Goal: Task Accomplishment & Management: Manage account settings

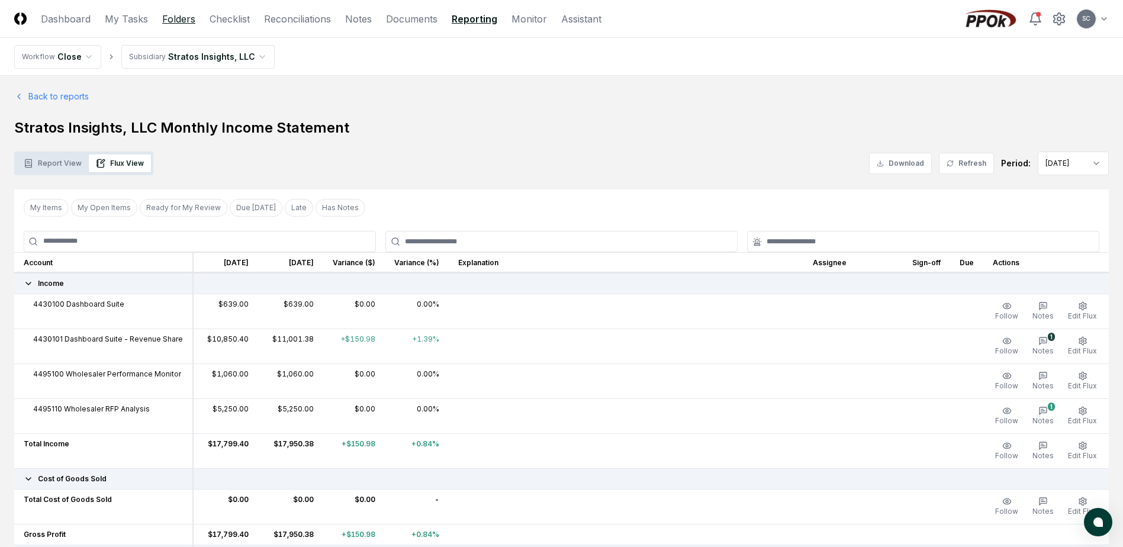
click at [178, 15] on link "Folders" at bounding box center [178, 19] width 33 height 14
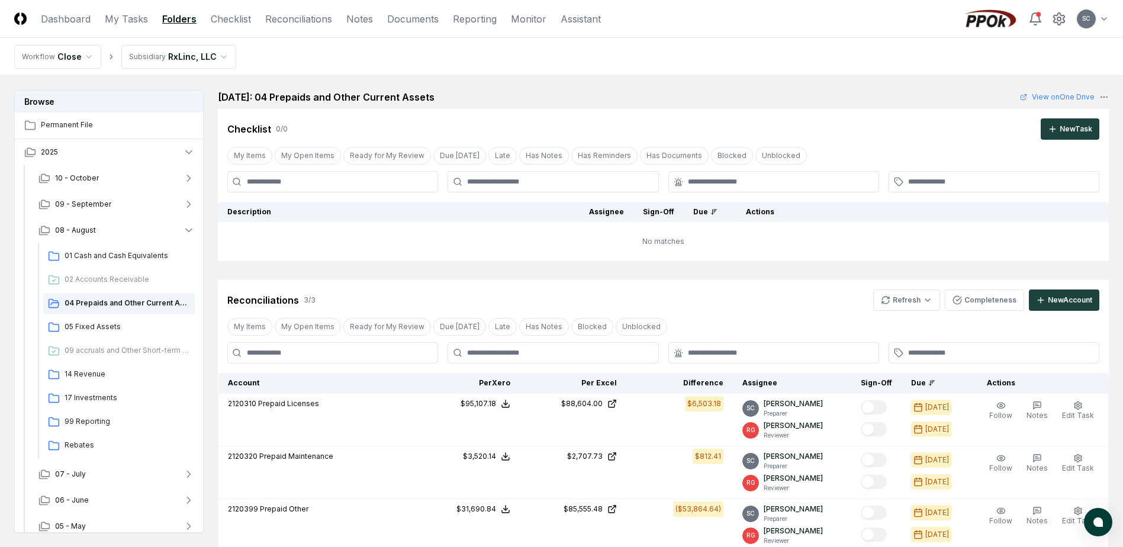
click at [165, 52] on html "CloseCore Dashboard My Tasks Folders Checklist Reconciliations Notes Documents …" at bounding box center [561, 379] width 1123 height 758
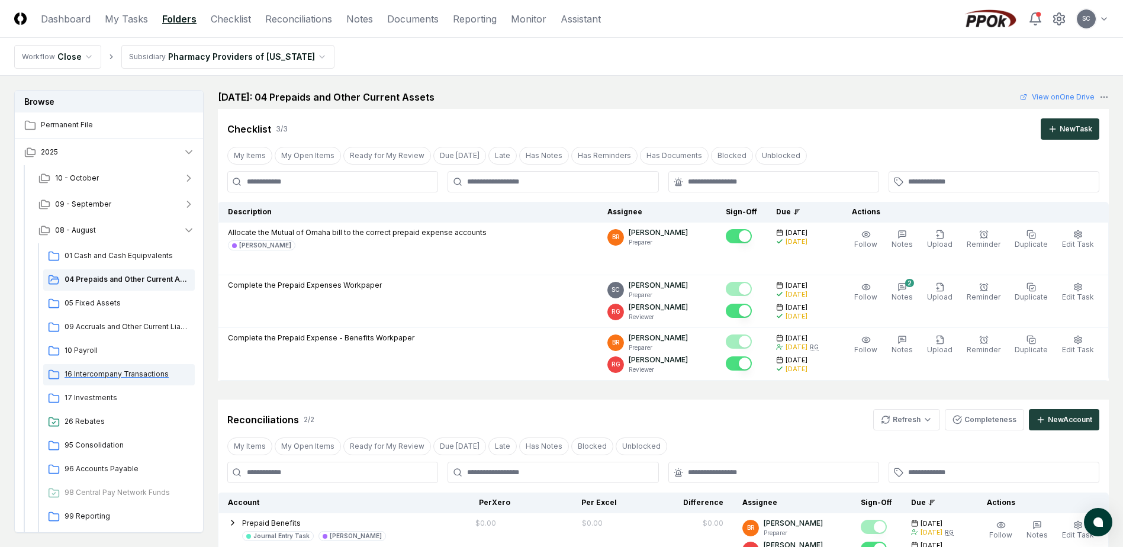
click at [94, 374] on span "16 Intercompany Transactions" at bounding box center [128, 374] width 126 height 11
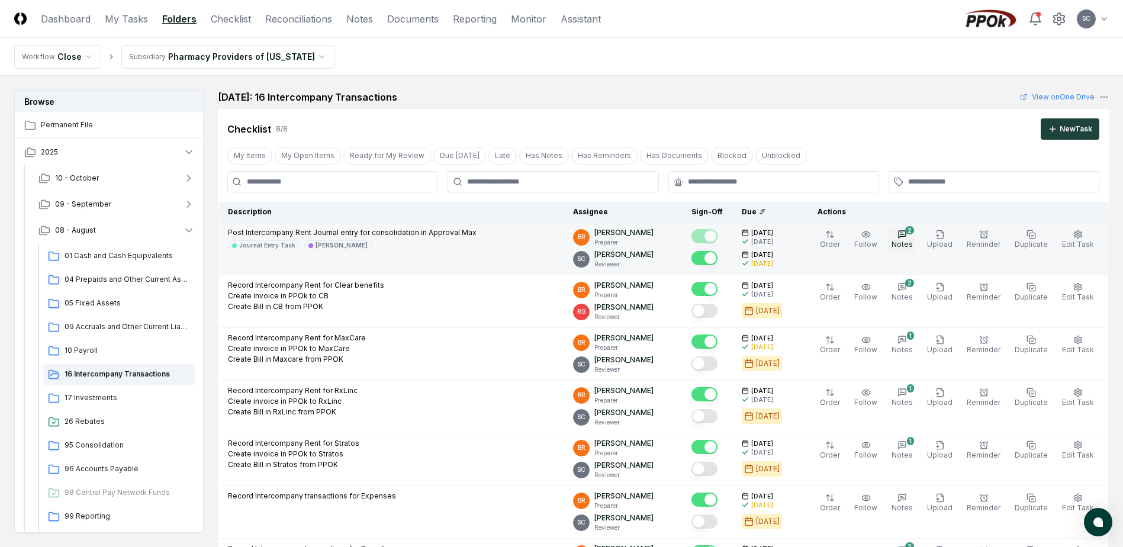
click at [907, 239] on icon "button" at bounding box center [902, 234] width 9 height 9
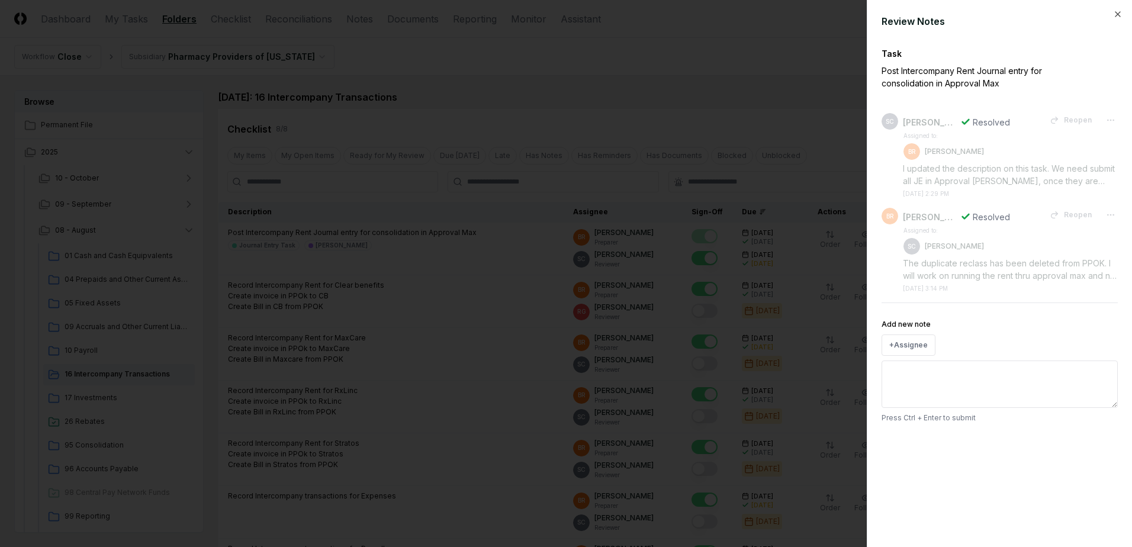
click at [632, 88] on div at bounding box center [566, 273] width 1132 height 547
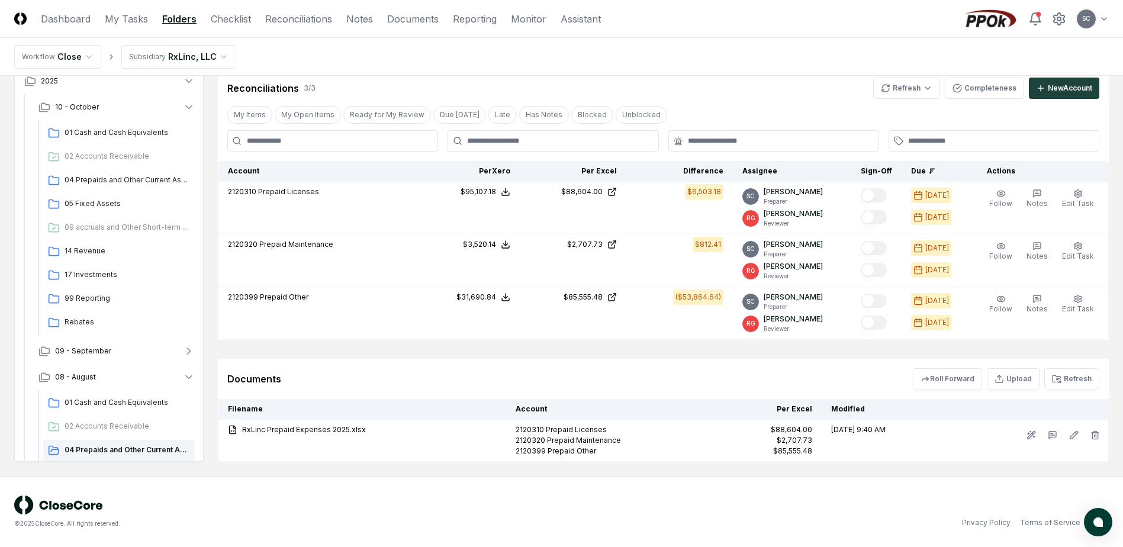
scroll to position [187, 0]
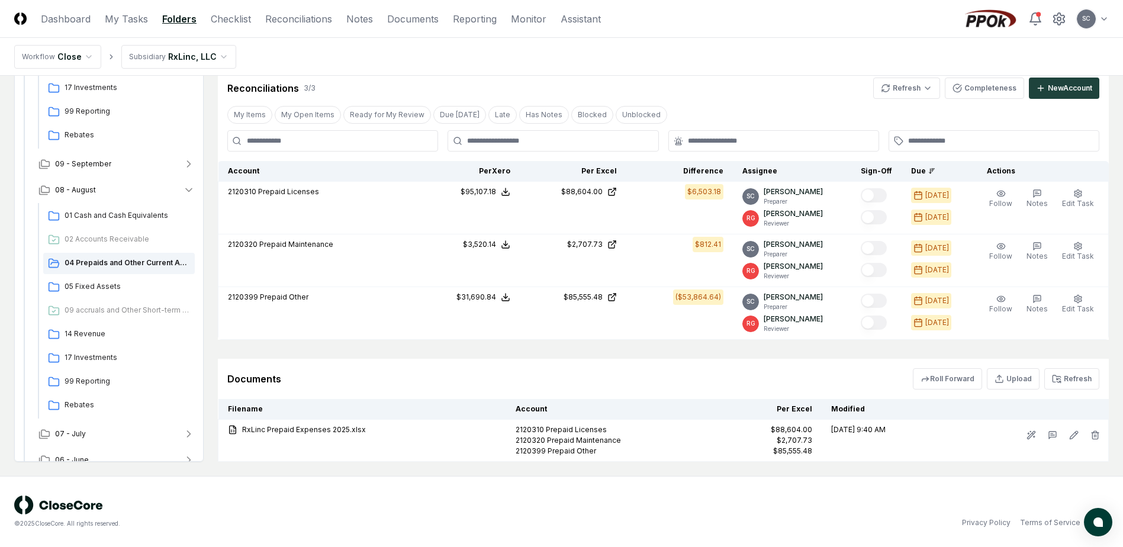
click at [155, 55] on html "CloseCore Dashboard My Tasks Folders Checklist Reconciliations Notes Documents …" at bounding box center [561, 167] width 1123 height 759
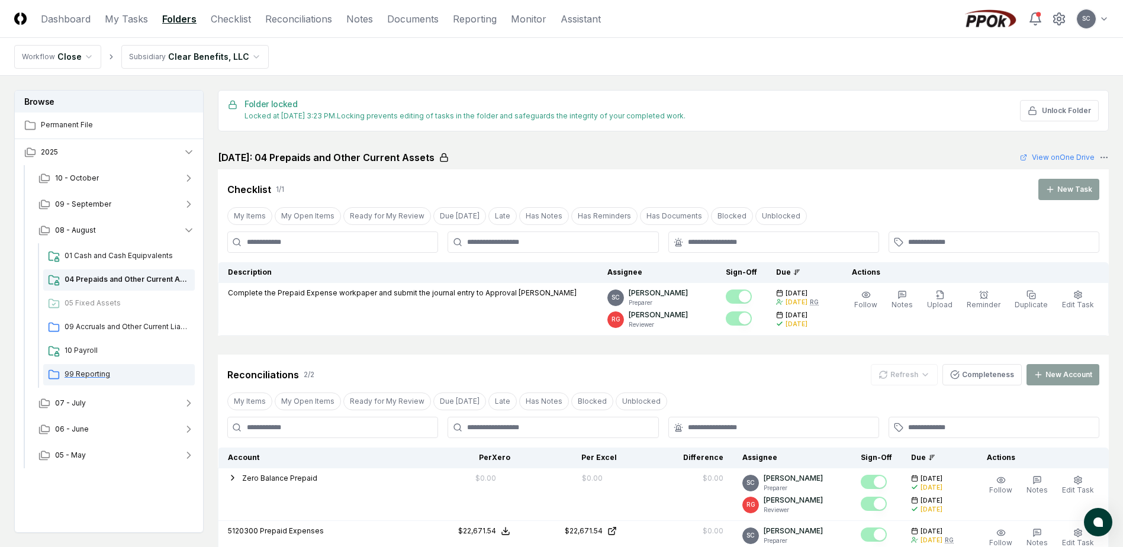
click at [77, 381] on div "99 Reporting" at bounding box center [119, 374] width 152 height 21
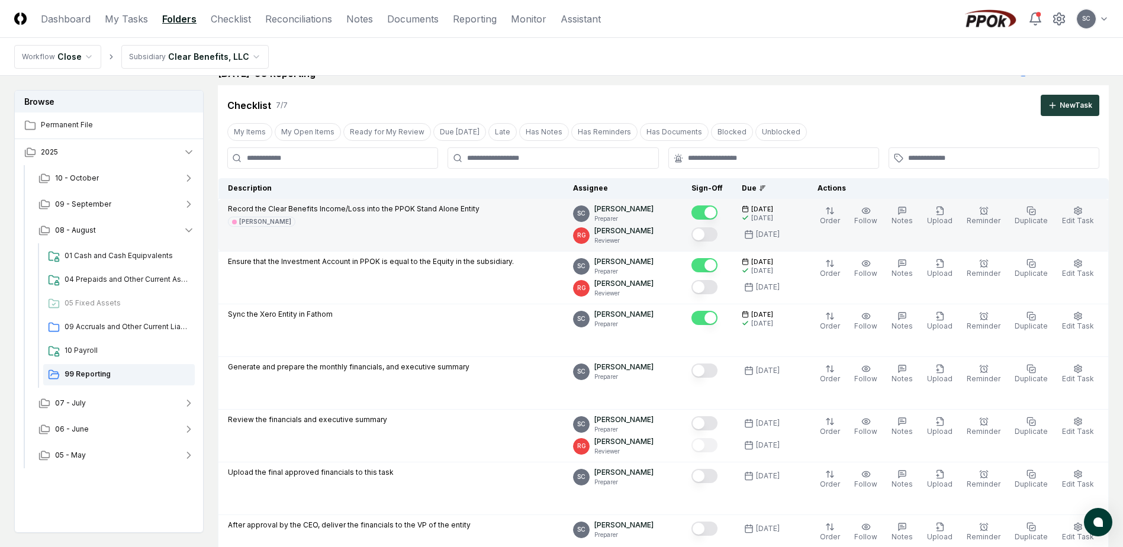
scroll to position [355, 0]
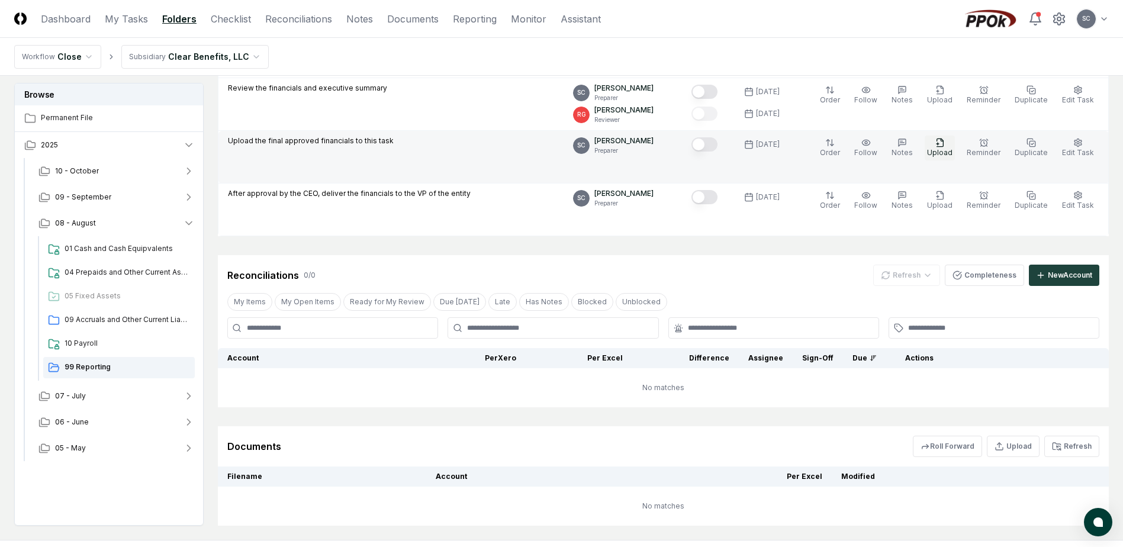
click at [950, 148] on span "Upload" at bounding box center [939, 152] width 25 height 9
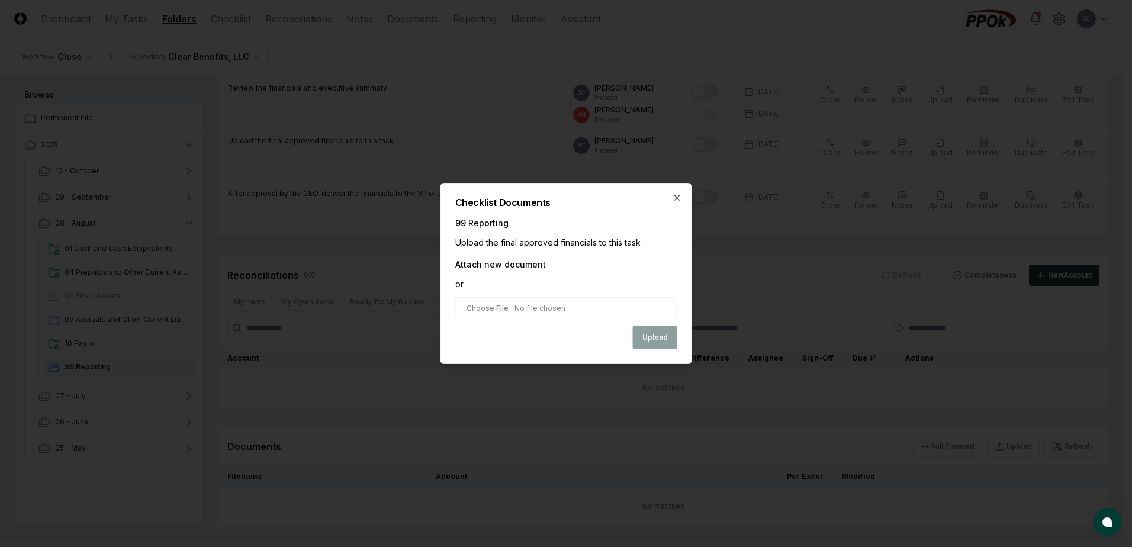
click at [479, 308] on input "file" at bounding box center [566, 307] width 222 height 21
type input "**********"
click at [664, 341] on button "Upload" at bounding box center [655, 339] width 44 height 24
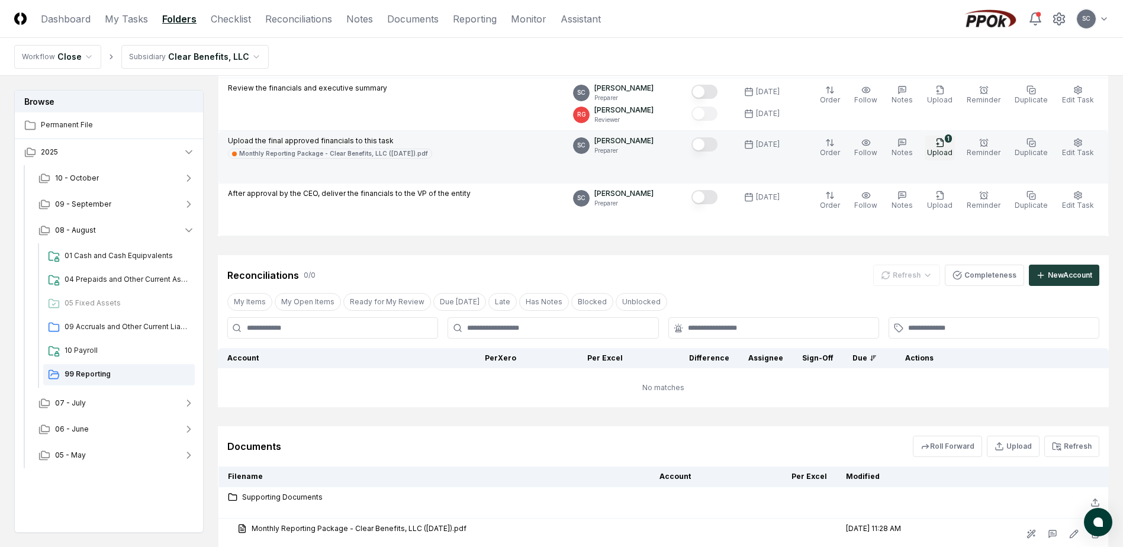
click at [950, 152] on span "Upload" at bounding box center [939, 152] width 25 height 9
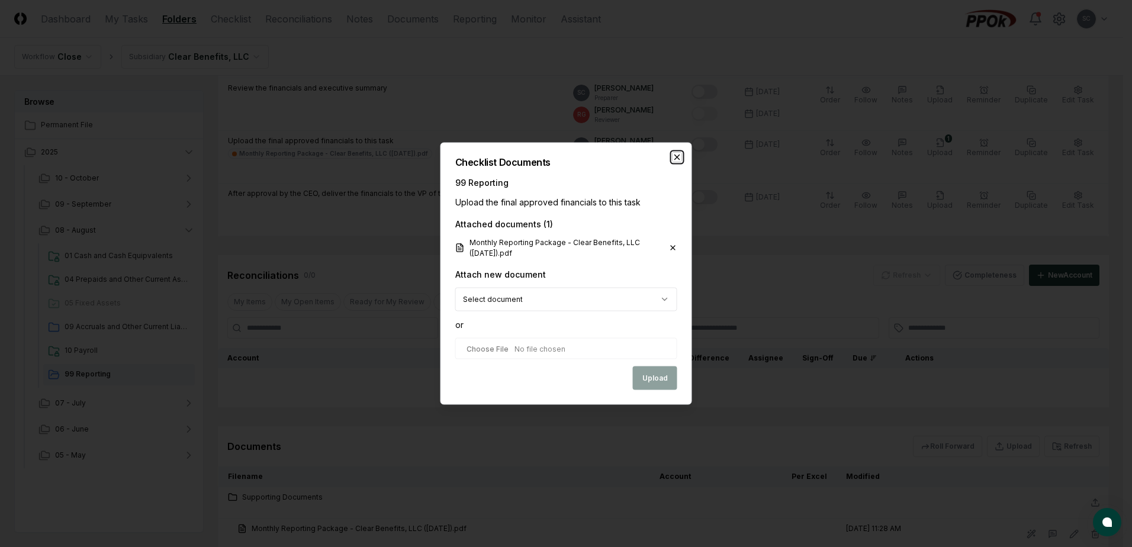
click at [673, 156] on icon "button" at bounding box center [677, 157] width 9 height 9
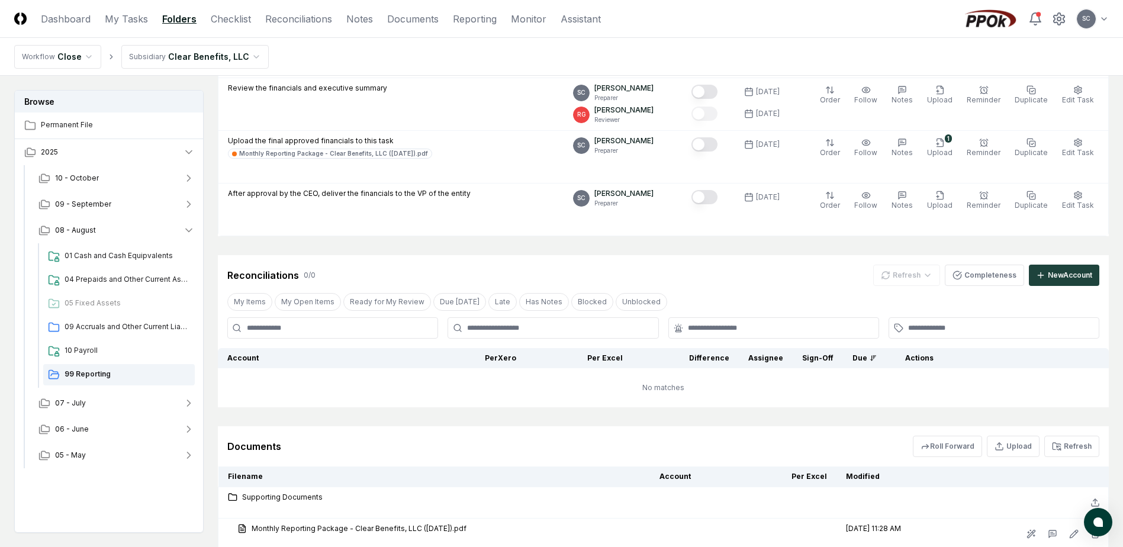
scroll to position [444, 0]
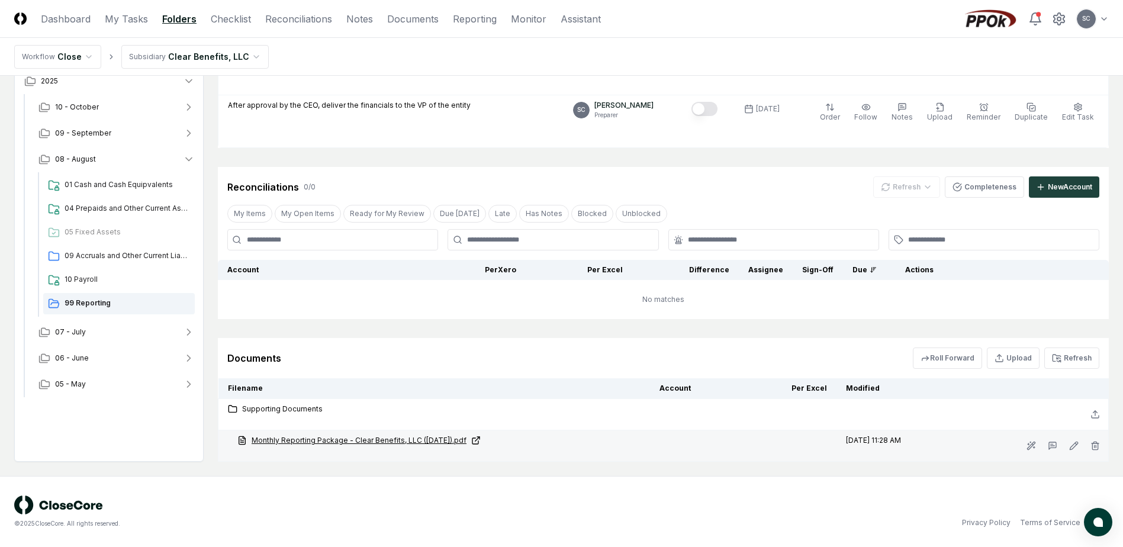
click at [397, 439] on link "Monthly Reporting Package - Clear Benefits, LLC (Aug 2025).pdf" at bounding box center [438, 440] width 403 height 11
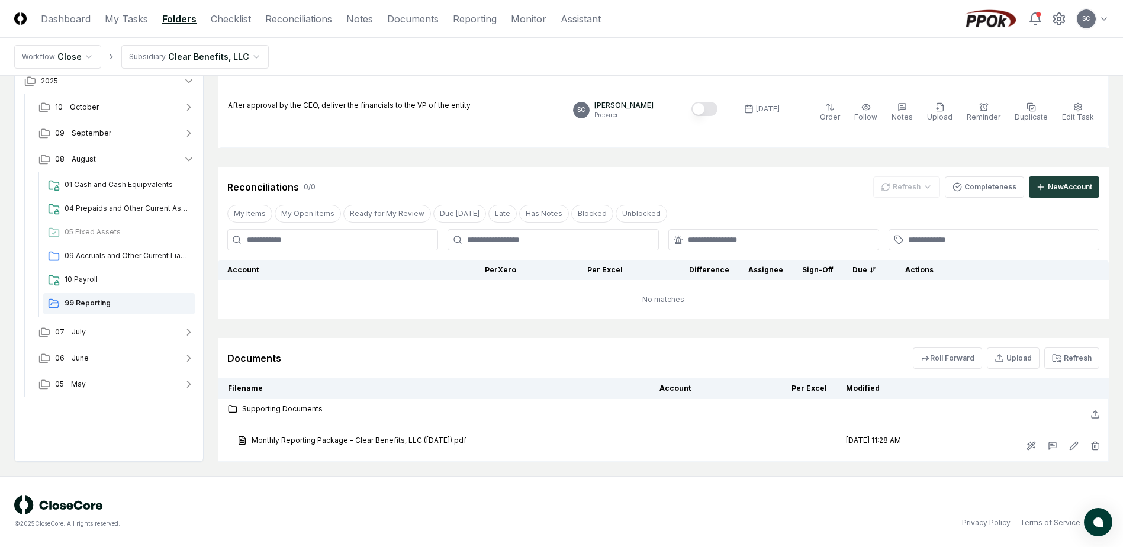
click at [206, 59] on html "CloseCore Dashboard My Tasks Folders Checklist Reconciliations Notes Documents …" at bounding box center [561, 51] width 1123 height 991
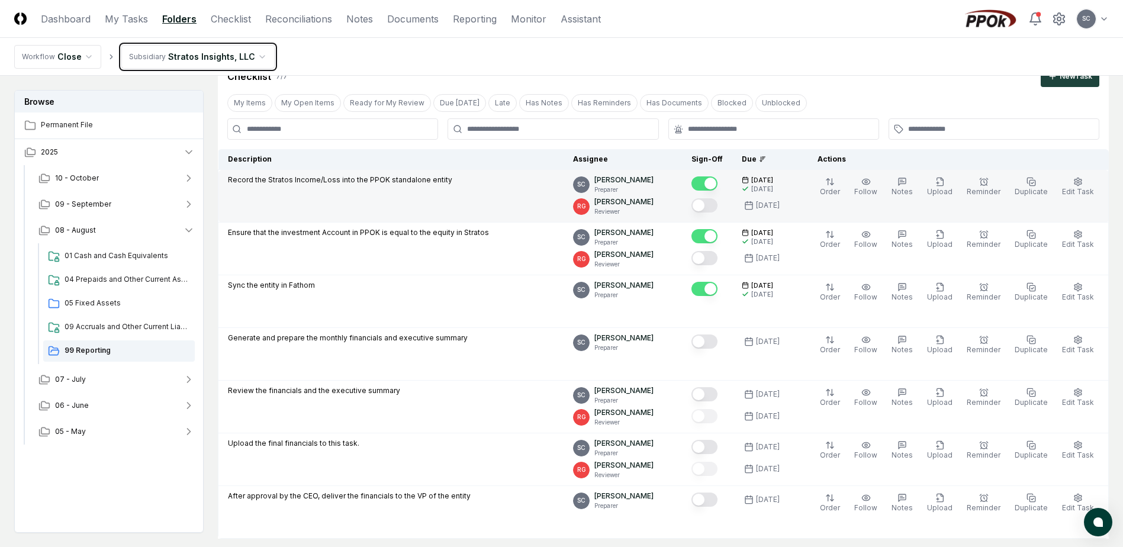
scroll to position [118, 0]
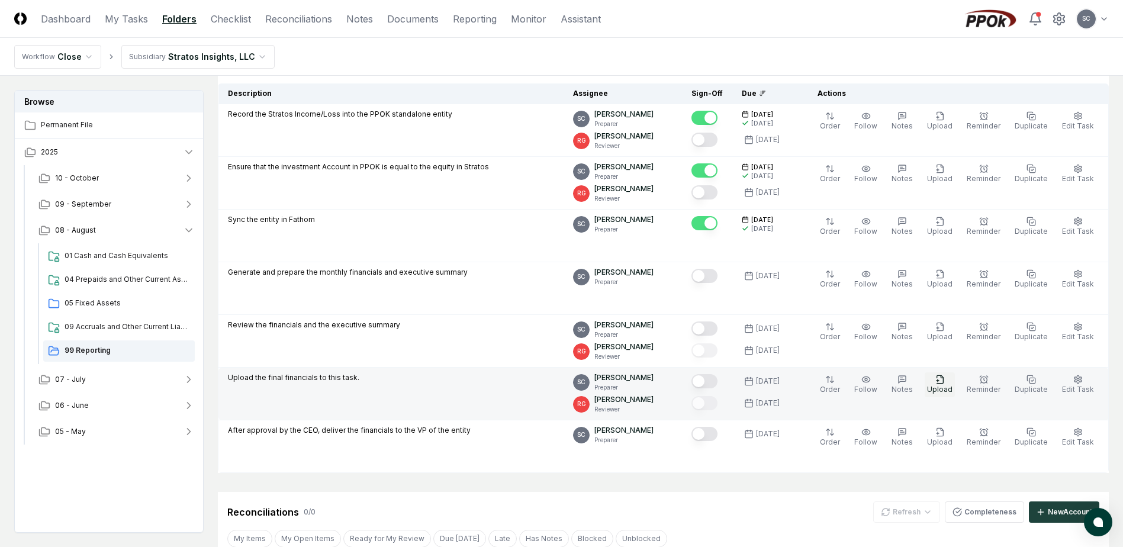
click at [945, 383] on icon "button" at bounding box center [940, 379] width 9 height 9
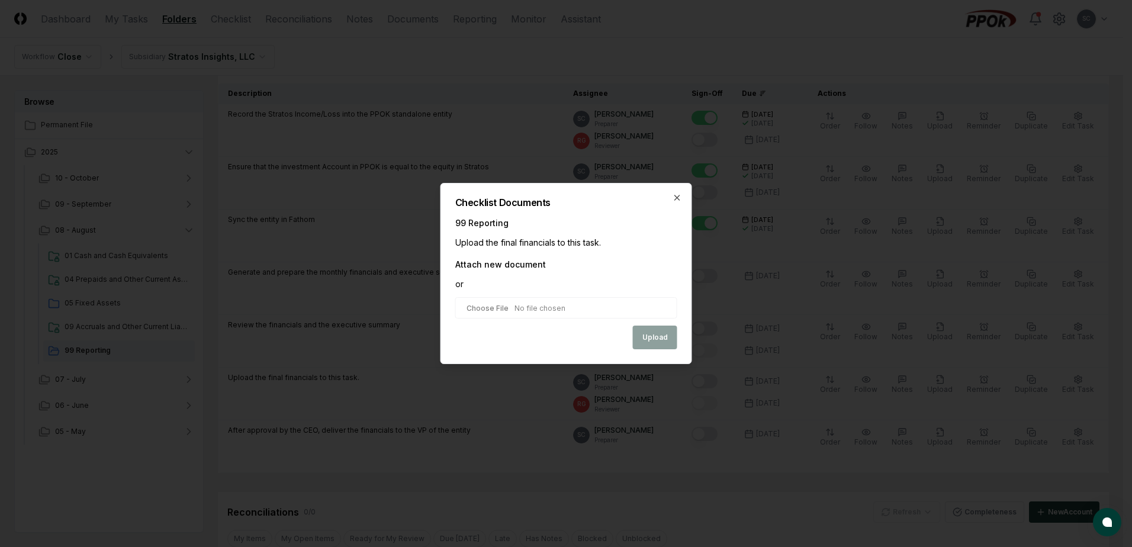
click at [495, 305] on input "file" at bounding box center [566, 307] width 222 height 21
type input "**********"
click at [660, 341] on button "Upload" at bounding box center [655, 339] width 44 height 24
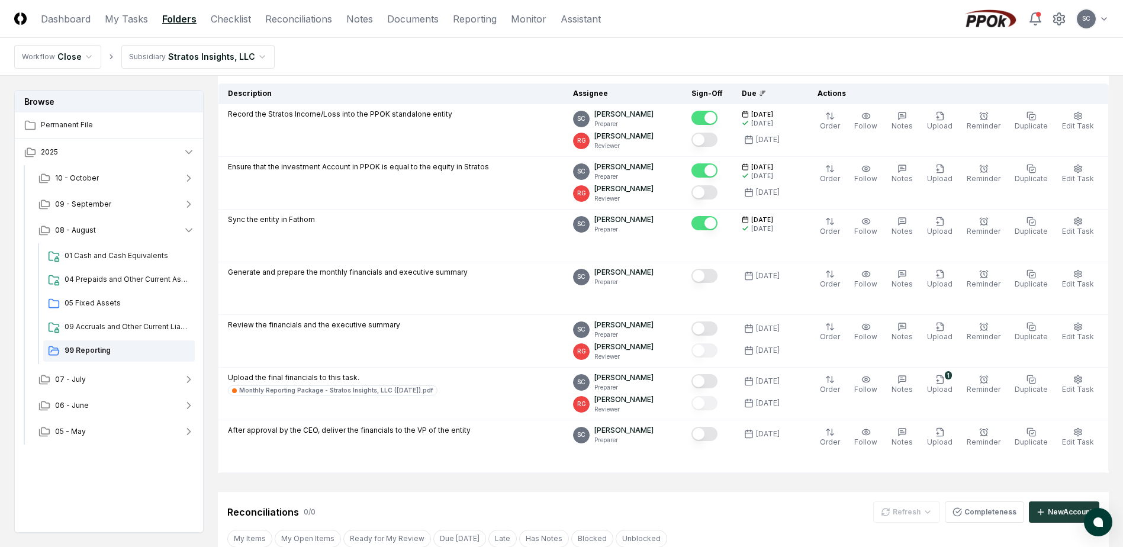
click at [216, 59] on html "CloseCore Dashboard My Tasks Folders Checklist Reconciliations Notes Documents …" at bounding box center [561, 377] width 1123 height 991
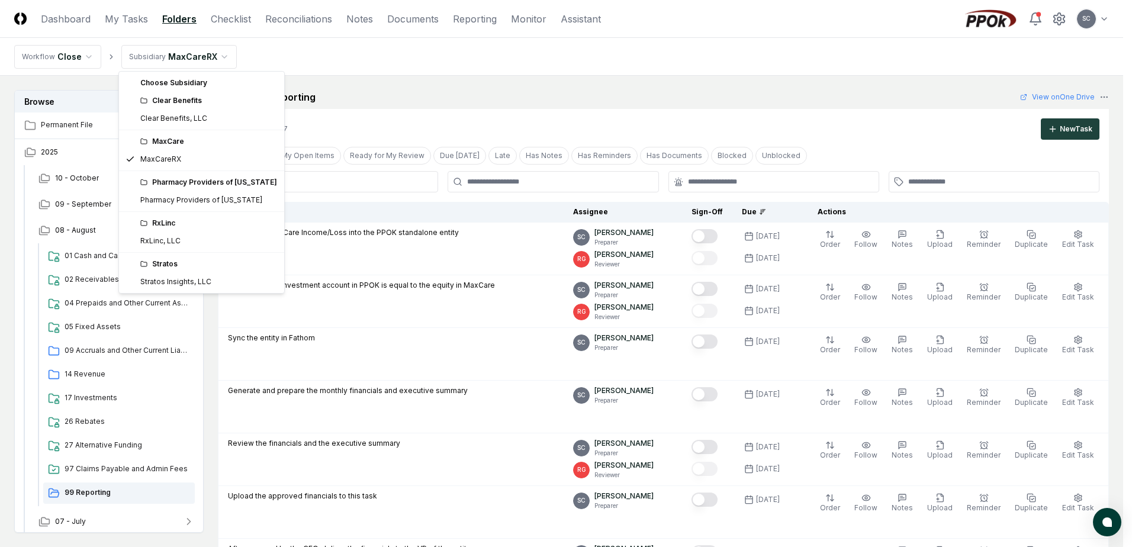
click at [158, 60] on html "CloseCore Dashboard My Tasks Folders Checklist Reconciliations Notes Documents …" at bounding box center [566, 483] width 1132 height 967
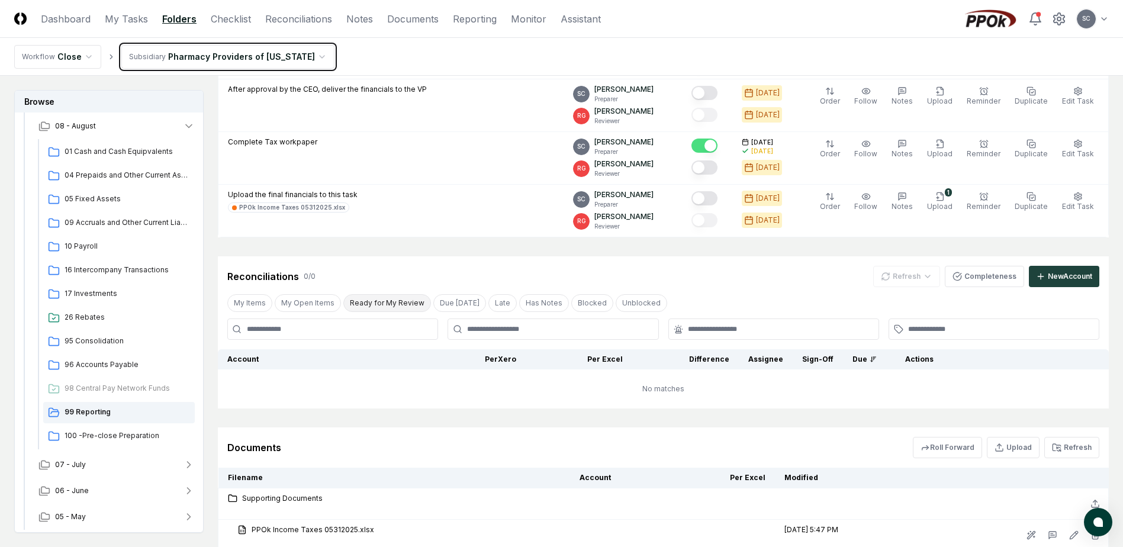
scroll to position [285, 0]
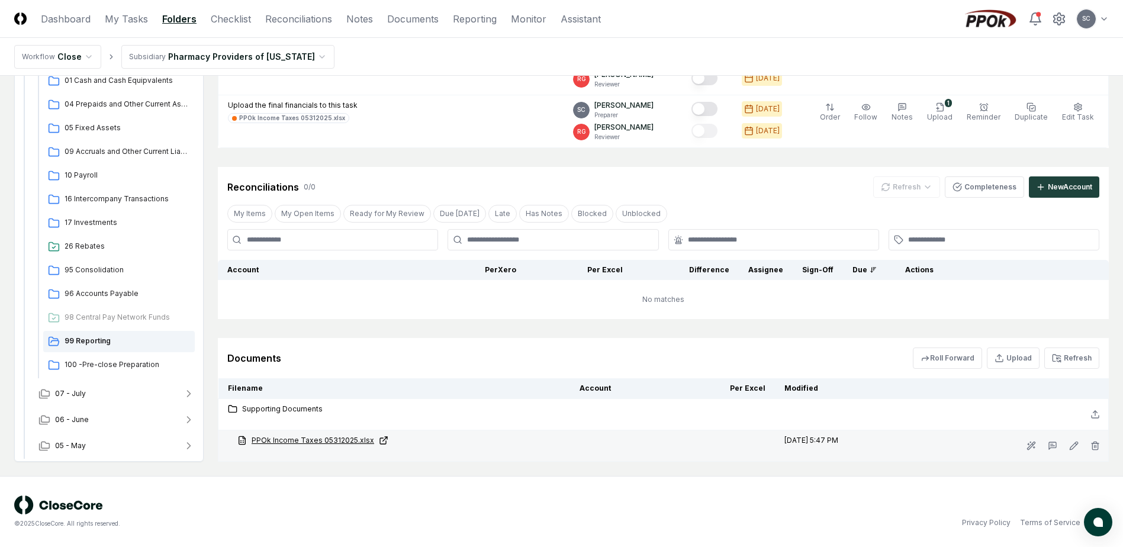
click at [316, 442] on link "PPOk Income Taxes 05312025.xlsx" at bounding box center [398, 440] width 323 height 11
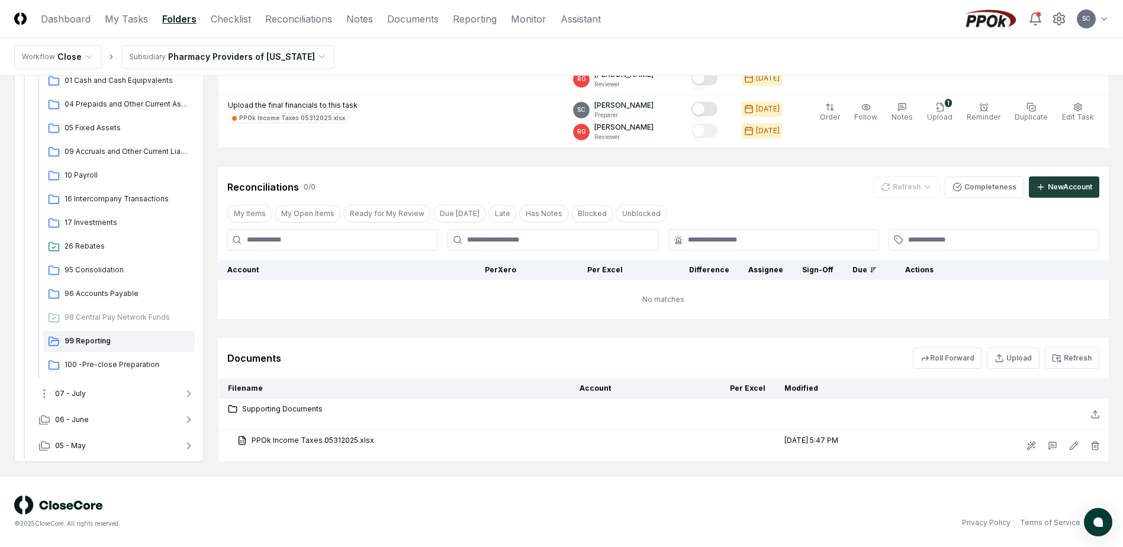
click at [86, 389] on button "07 - July" at bounding box center [116, 394] width 175 height 26
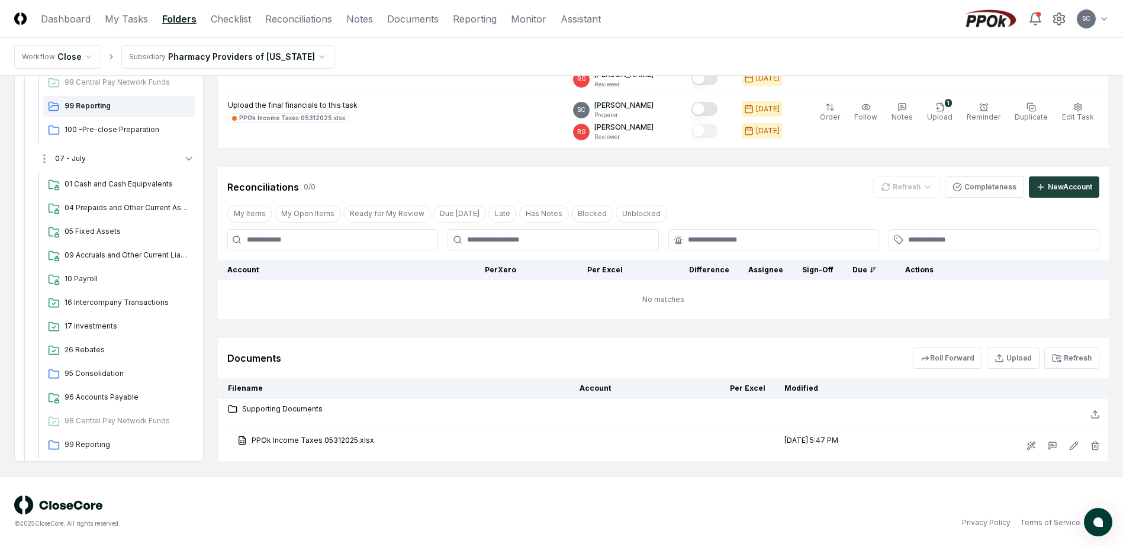
scroll to position [341, 0]
click at [85, 438] on span "99 Reporting" at bounding box center [128, 443] width 126 height 11
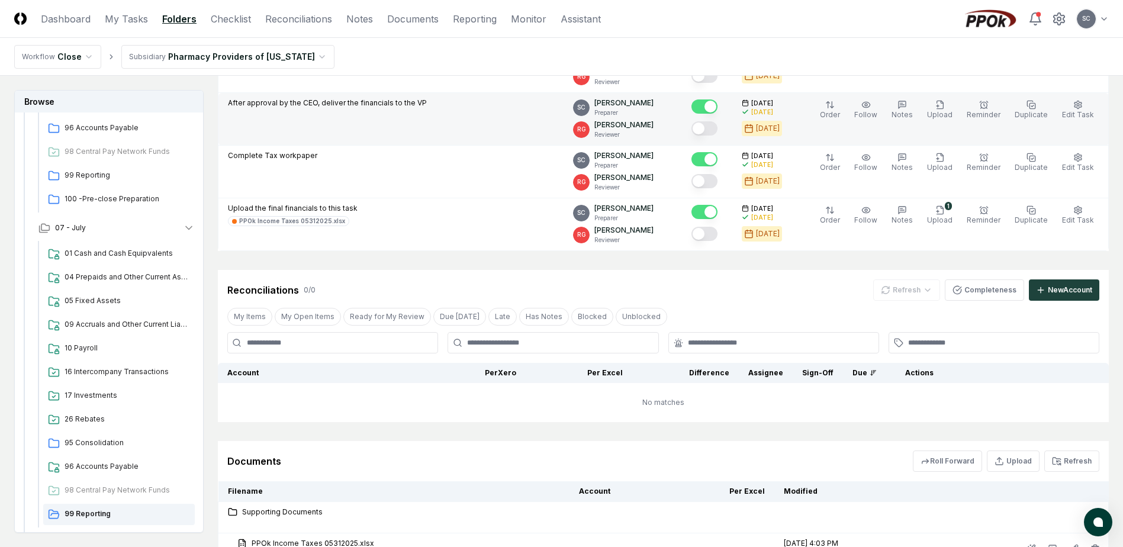
scroll to position [285, 0]
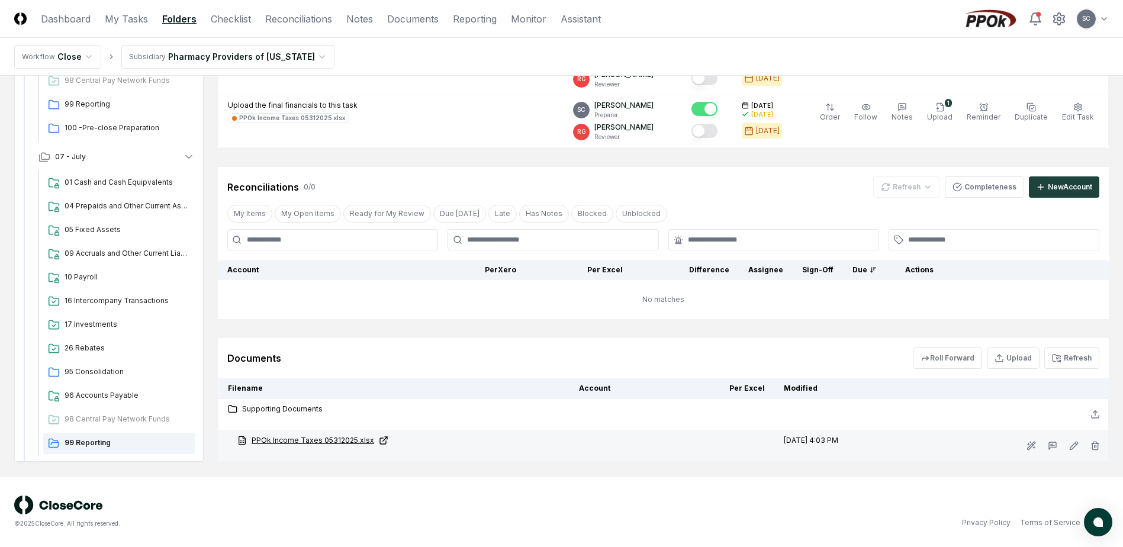
click at [320, 442] on link "PPOk Income Taxes 05312025.xlsx" at bounding box center [398, 440] width 323 height 11
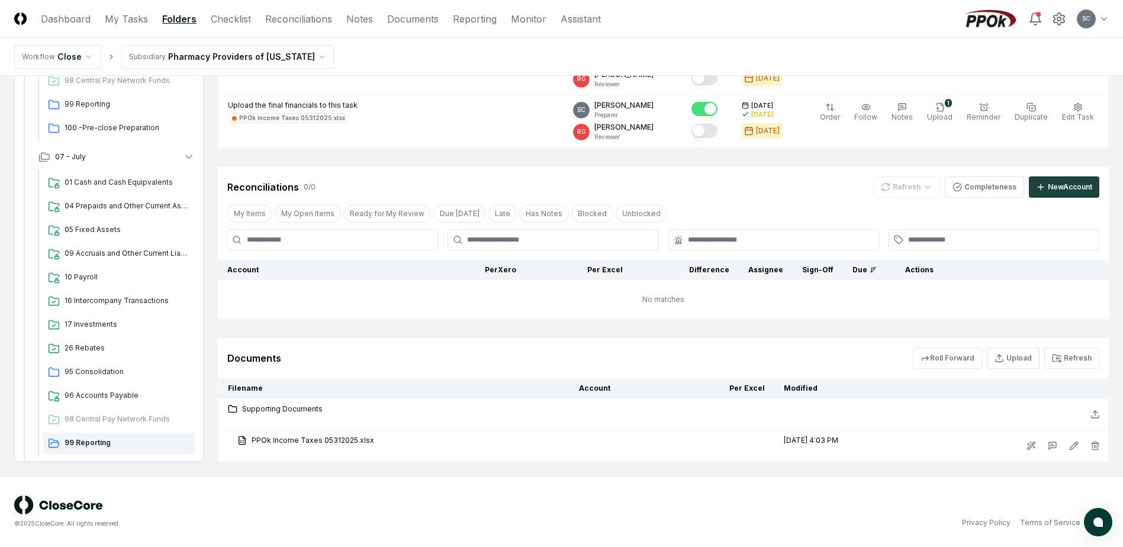
click at [223, 59] on html "CloseCore Dashboard My Tasks Folders Checklist Reconciliations Notes Documents …" at bounding box center [561, 131] width 1123 height 833
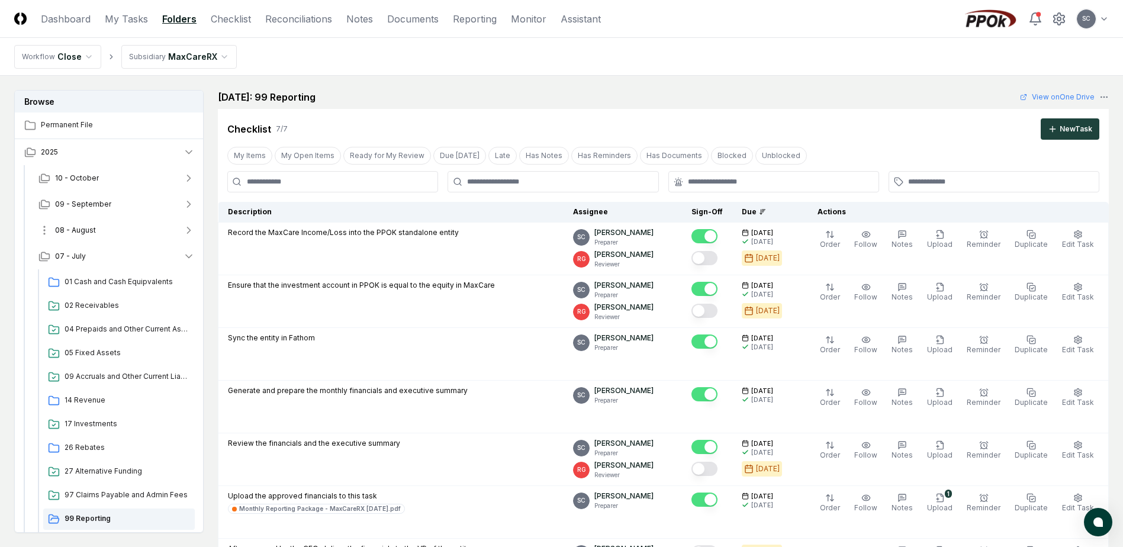
click at [82, 234] on span "08 - August" at bounding box center [75, 230] width 41 height 11
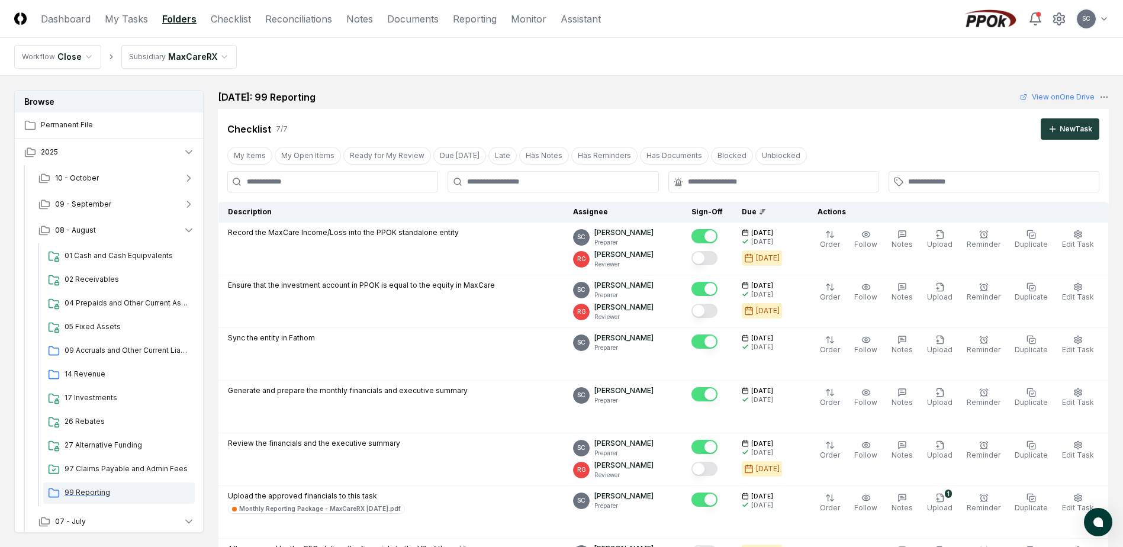
click at [84, 486] on div "99 Reporting" at bounding box center [119, 493] width 152 height 21
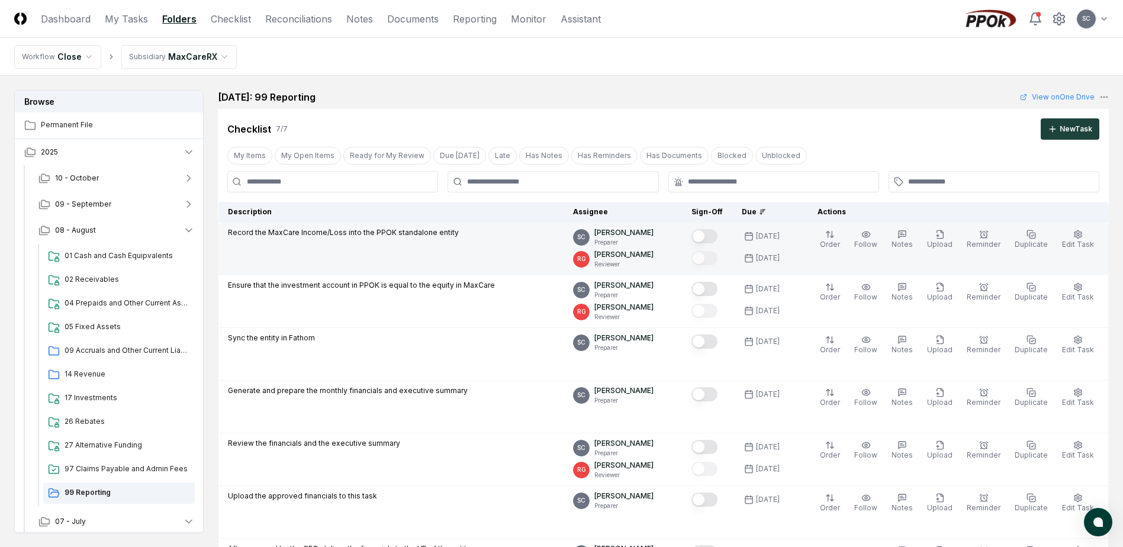
click at [718, 239] on button "Mark complete" at bounding box center [705, 236] width 26 height 14
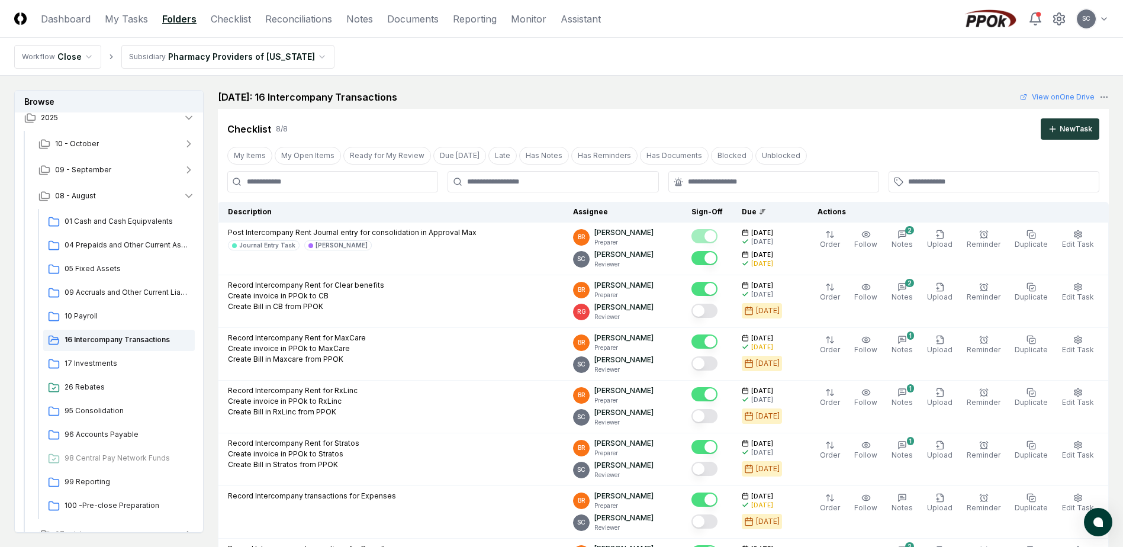
scroll to position [104, 0]
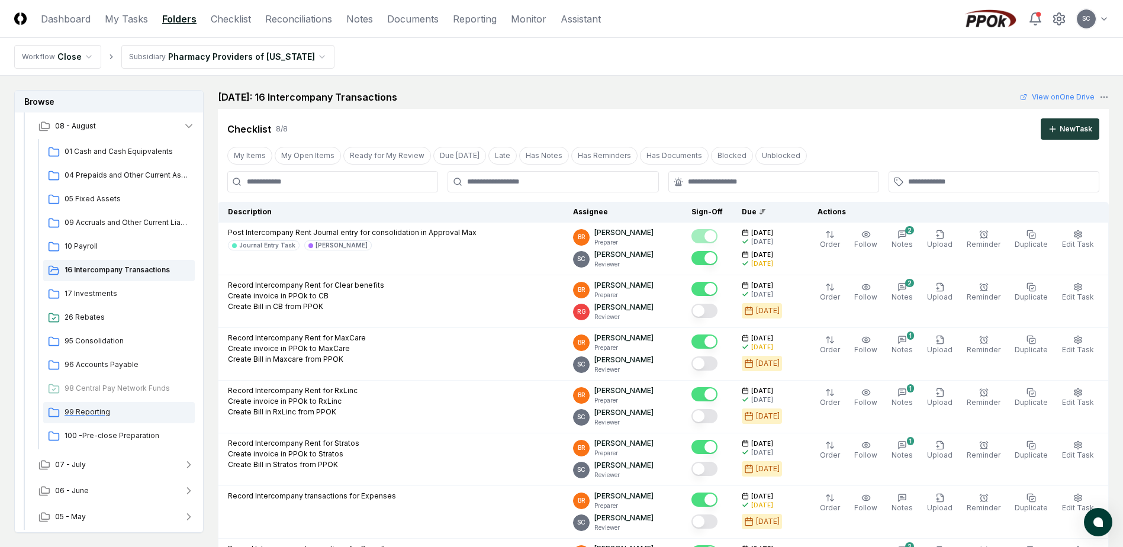
click at [100, 418] on div "99 Reporting" at bounding box center [119, 412] width 152 height 21
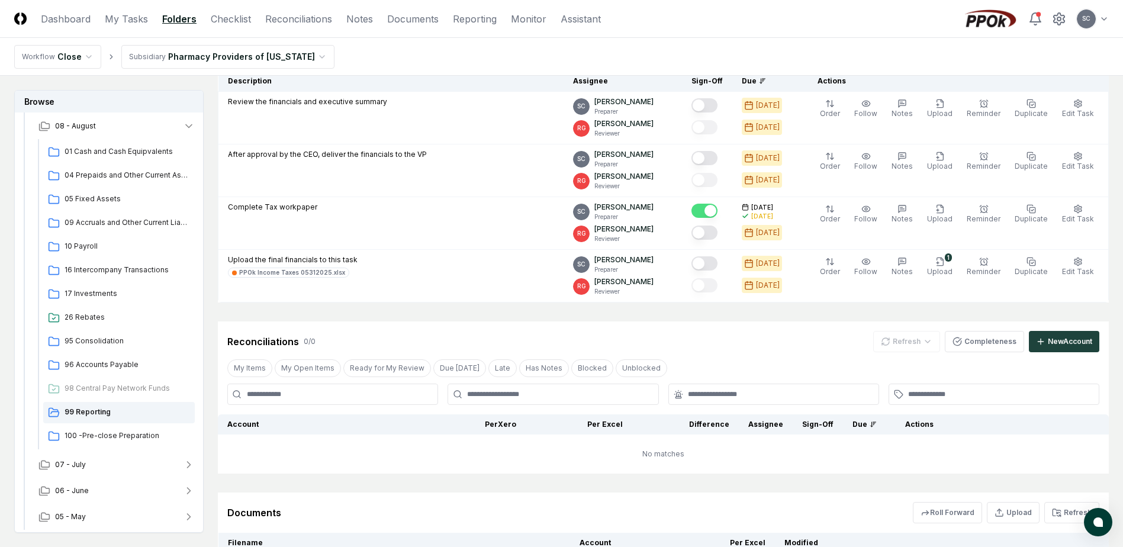
scroll to position [285, 0]
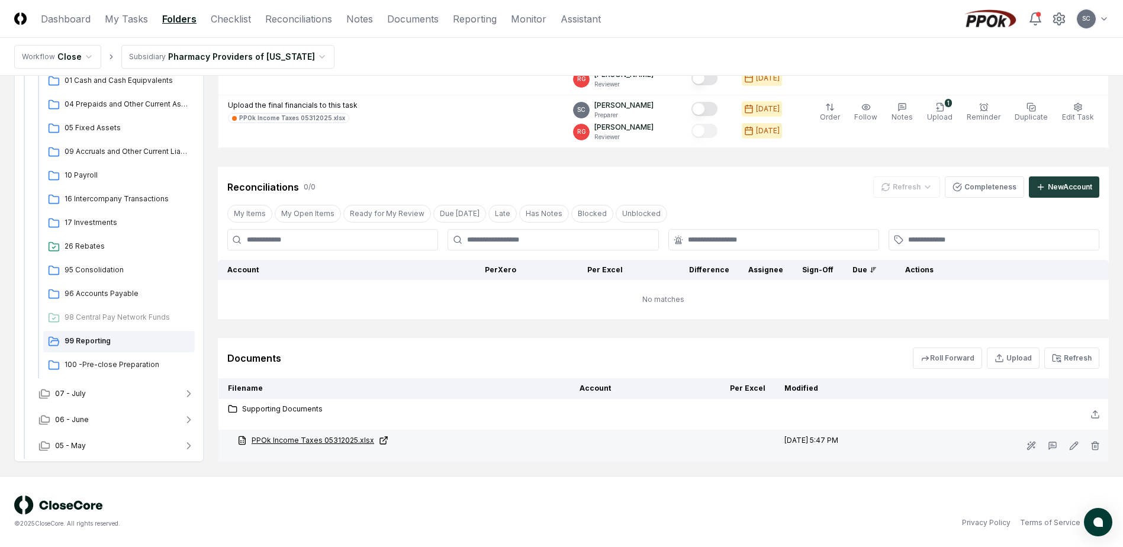
click at [304, 441] on link "PPOk Income Taxes 05312025.xlsx" at bounding box center [398, 440] width 323 height 11
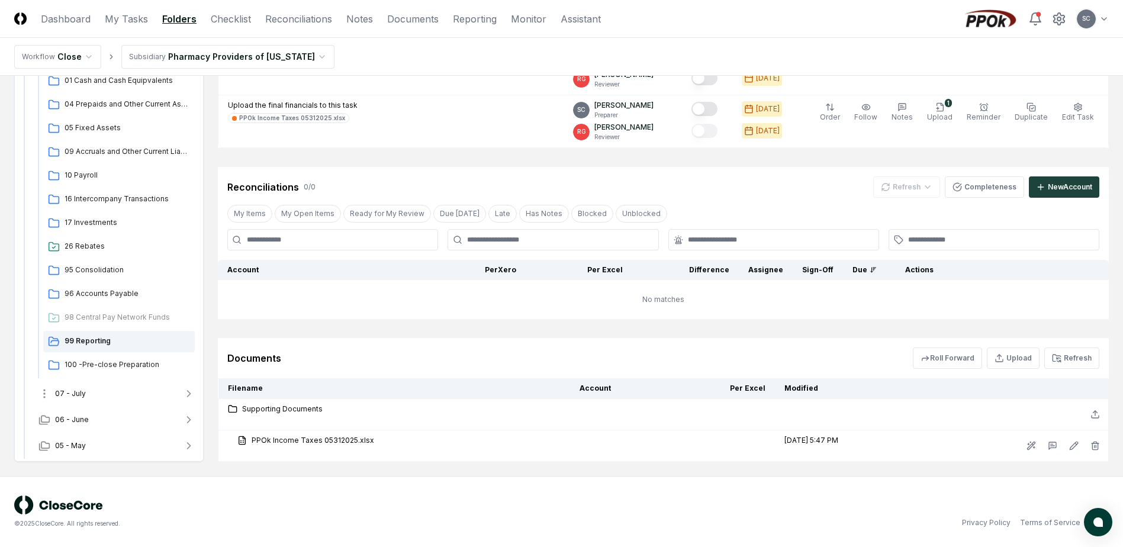
click at [101, 395] on button "07 - July" at bounding box center [116, 394] width 175 height 26
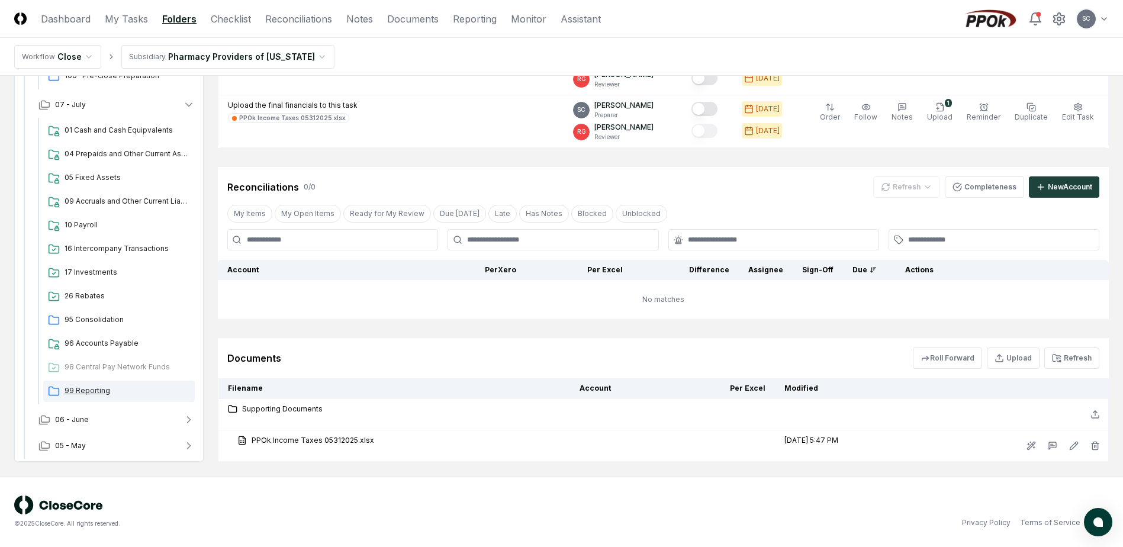
click at [92, 395] on span "99 Reporting" at bounding box center [128, 391] width 126 height 11
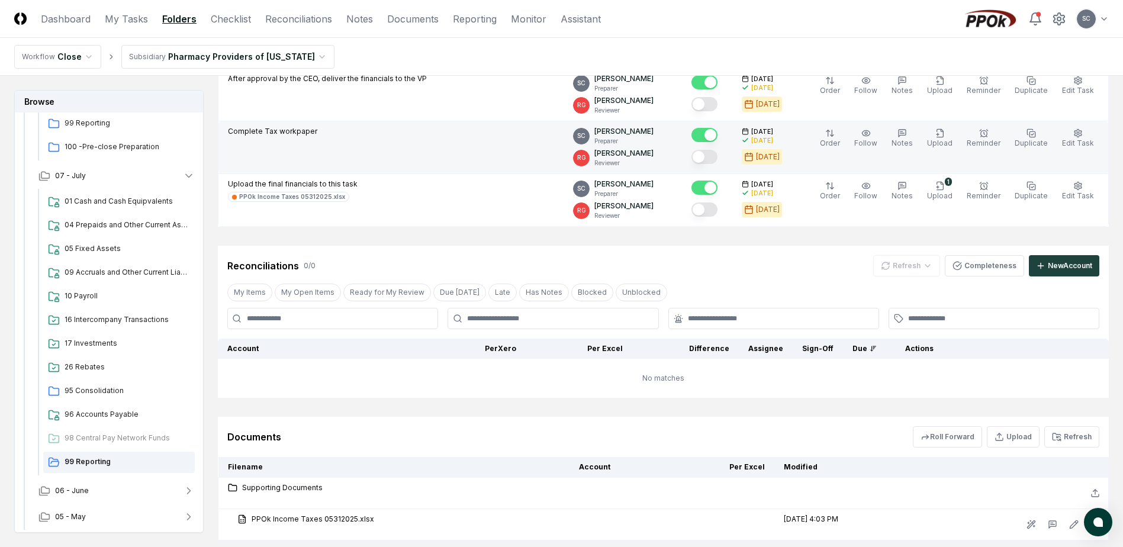
scroll to position [285, 0]
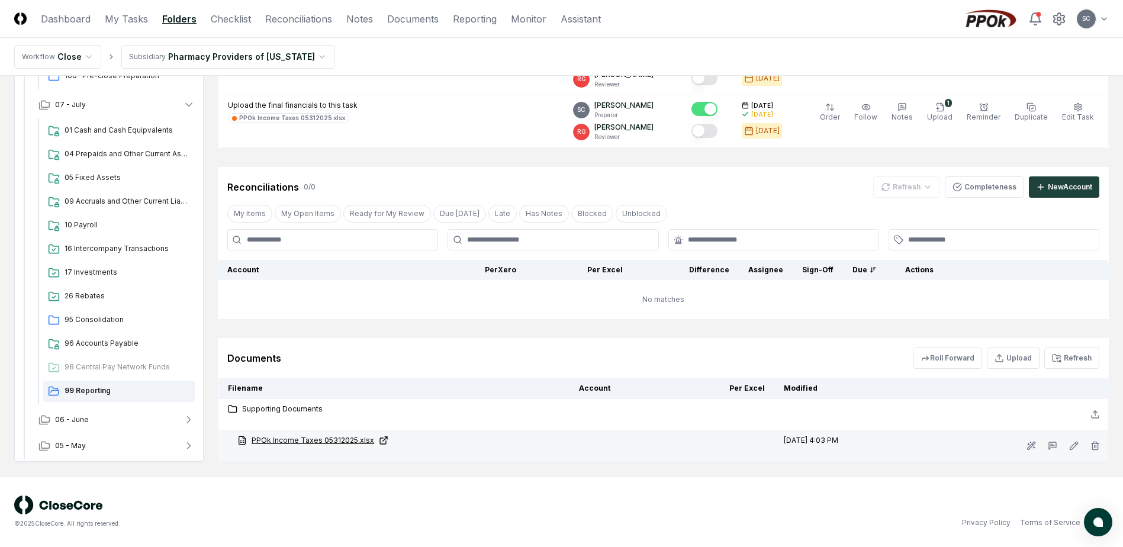
click at [287, 445] on link "PPOk Income Taxes 05312025.xlsx" at bounding box center [398, 440] width 323 height 11
